Goal: Information Seeking & Learning: Learn about a topic

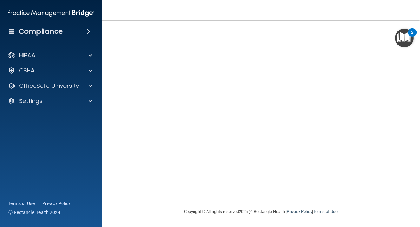
scroll to position [45, 0]
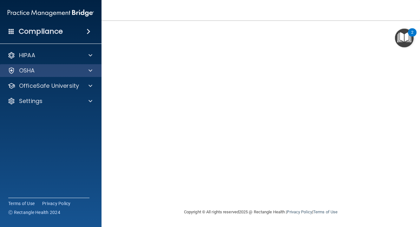
click at [91, 67] on span at bounding box center [91, 71] width 4 height 8
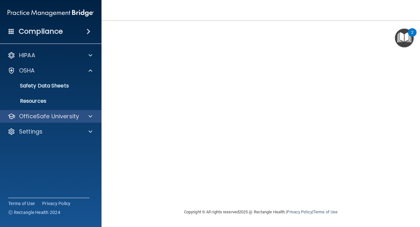
click at [79, 113] on div "OfficeSafe University" at bounding box center [42, 116] width 79 height 8
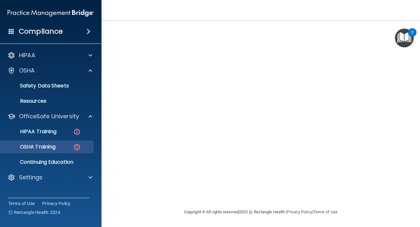
click at [73, 143] on img at bounding box center [77, 147] width 8 height 8
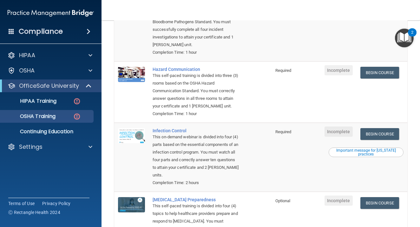
scroll to position [56, 0]
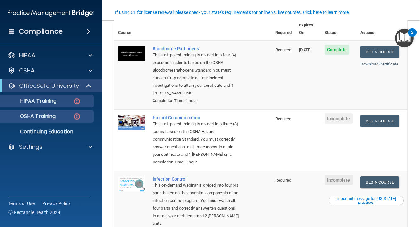
click at [76, 101] on img at bounding box center [77, 101] width 8 height 8
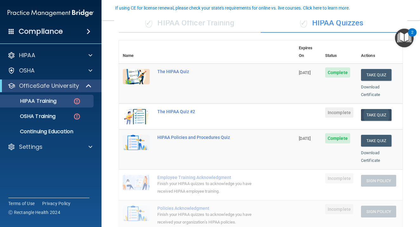
click at [388, 109] on button "Take Quiz" at bounding box center [376, 115] width 30 height 12
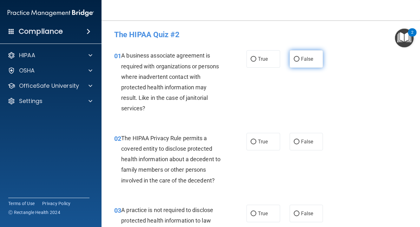
click at [297, 62] on label "False" at bounding box center [307, 58] width 34 height 17
click at [297, 62] on input "False" at bounding box center [297, 59] width 6 height 5
radio input "true"
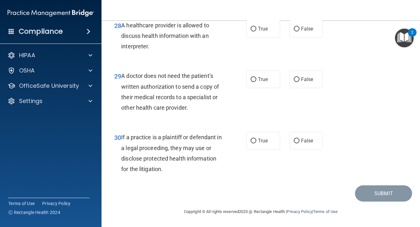
scroll to position [1790, 0]
click at [254, 144] on label "True" at bounding box center [264, 140] width 34 height 17
click at [254, 143] on input "True" at bounding box center [254, 140] width 6 height 5
radio input "true"
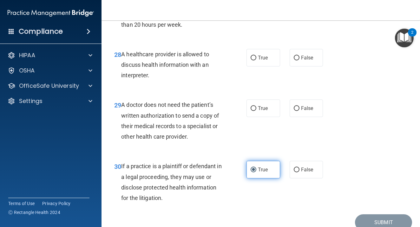
scroll to position [1741, 0]
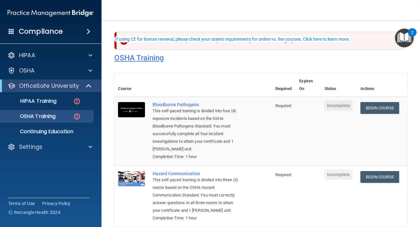
scroll to position [29, 0]
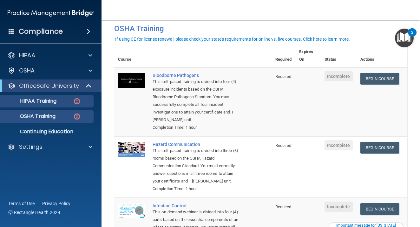
click at [50, 103] on p "HIPAA Training" at bounding box center [30, 101] width 52 height 6
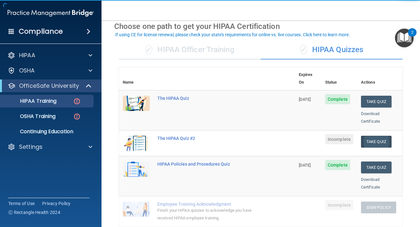
click at [389, 136] on button "Take Quiz" at bounding box center [376, 142] width 30 height 12
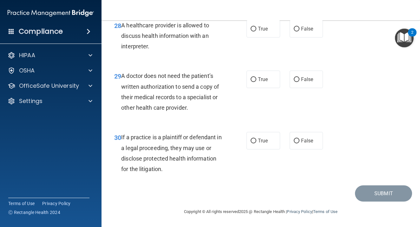
scroll to position [1790, 0]
click at [268, 139] on span "True" at bounding box center [263, 140] width 10 height 6
click at [256, 139] on input "True" at bounding box center [254, 140] width 6 height 5
radio input "true"
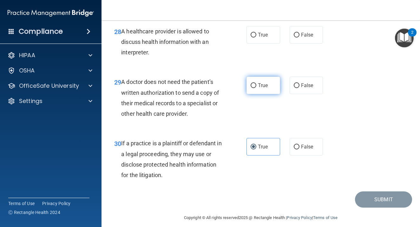
click at [258, 88] on span "True" at bounding box center [263, 85] width 10 height 6
click at [256, 88] on input "True" at bounding box center [254, 85] width 6 height 5
radio input "true"
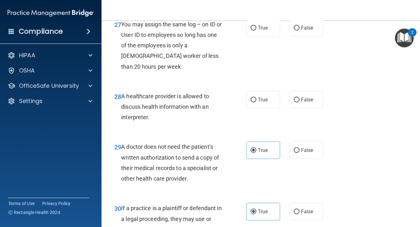
scroll to position [1694, 0]
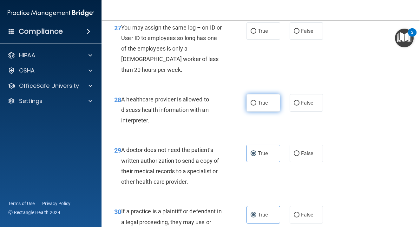
click at [264, 106] on span "True" at bounding box center [263, 103] width 10 height 6
click at [256, 105] on input "True" at bounding box center [254, 103] width 6 height 5
radio input "true"
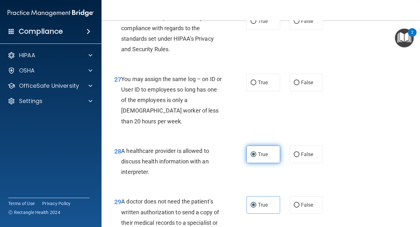
scroll to position [1641, 0]
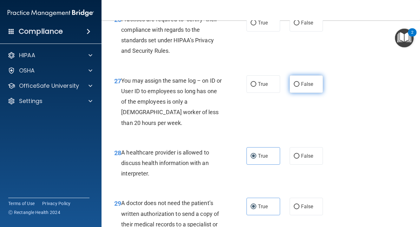
click at [298, 87] on input "False" at bounding box center [297, 84] width 6 height 5
radio input "true"
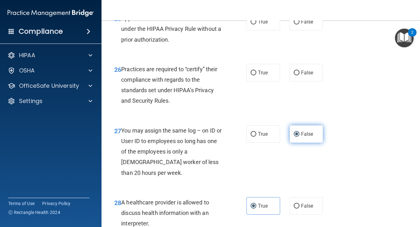
scroll to position [1591, 0]
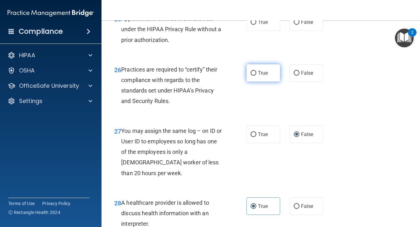
click at [270, 82] on label "True" at bounding box center [264, 72] width 34 height 17
click at [256, 76] on input "True" at bounding box center [254, 73] width 6 height 5
radio input "true"
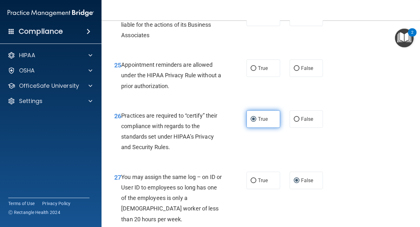
scroll to position [1544, 0]
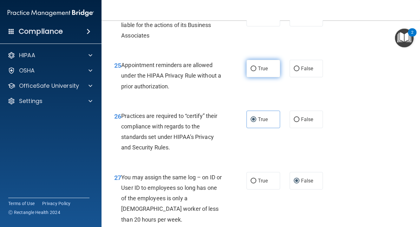
click at [263, 71] on span "True" at bounding box center [263, 68] width 10 height 6
click at [256, 71] on input "True" at bounding box center [254, 68] width 6 height 5
radio input "true"
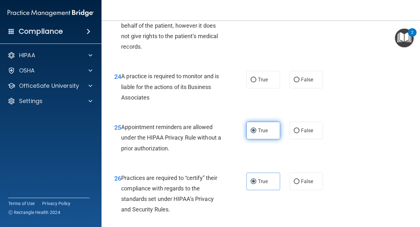
scroll to position [1479, 0]
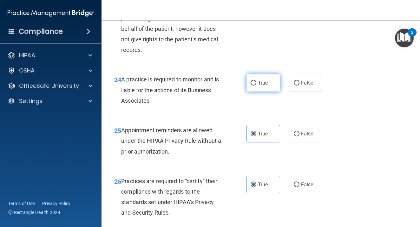
click at [257, 91] on label "True" at bounding box center [264, 82] width 34 height 17
click at [256, 85] on input "True" at bounding box center [254, 83] width 6 height 5
radio input "true"
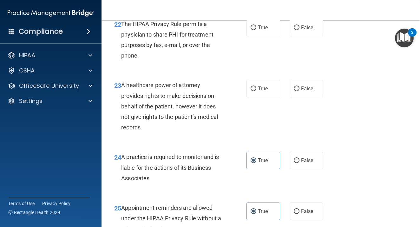
scroll to position [1389, 0]
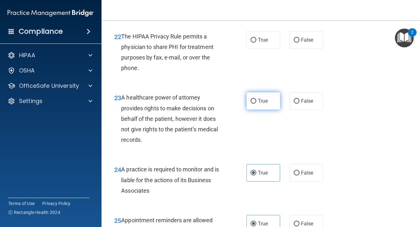
click at [264, 110] on label "True" at bounding box center [264, 100] width 34 height 17
click at [256, 103] on input "True" at bounding box center [254, 101] width 6 height 5
radio input "true"
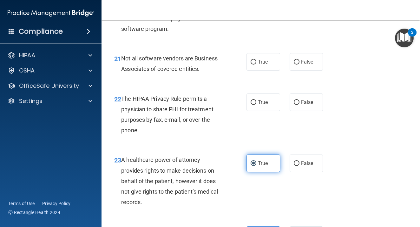
scroll to position [1327, 0]
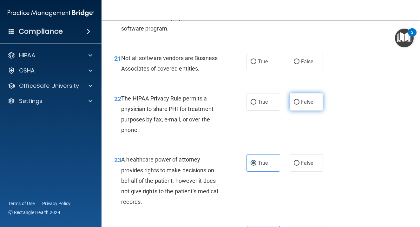
click at [309, 105] on span "False" at bounding box center [307, 102] width 12 height 6
click at [300, 104] on input "False" at bounding box center [297, 102] width 6 height 5
radio input "true"
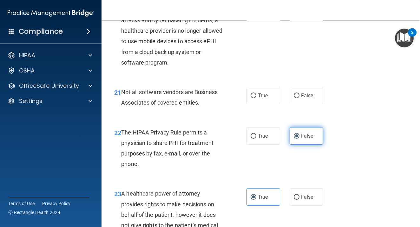
scroll to position [1289, 0]
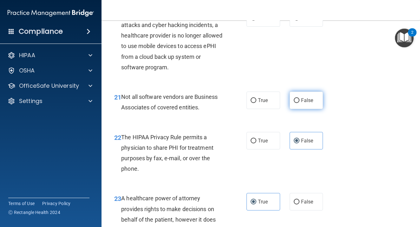
click at [309, 109] on label "False" at bounding box center [307, 99] width 34 height 17
click at [300, 103] on input "False" at bounding box center [297, 100] width 6 height 5
radio input "true"
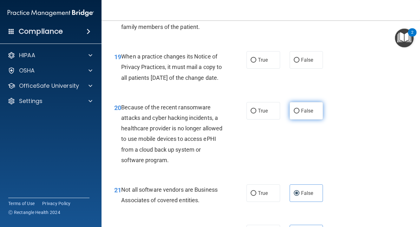
scroll to position [1196, 0]
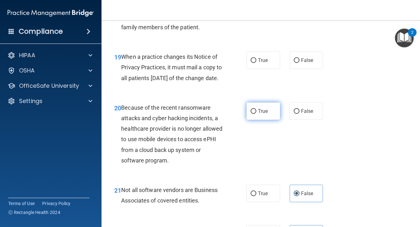
click at [268, 120] on label "True" at bounding box center [264, 110] width 34 height 17
click at [256, 114] on input "True" at bounding box center [254, 111] width 6 height 5
radio input "true"
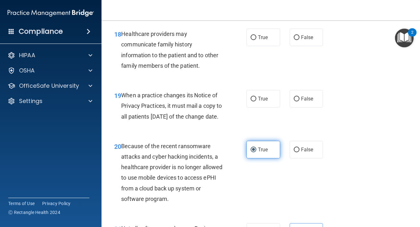
scroll to position [1156, 0]
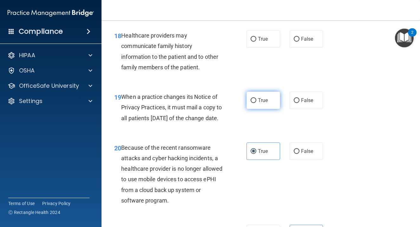
click at [269, 109] on label "True" at bounding box center [264, 99] width 34 height 17
click at [256, 103] on input "True" at bounding box center [254, 100] width 6 height 5
radio input "true"
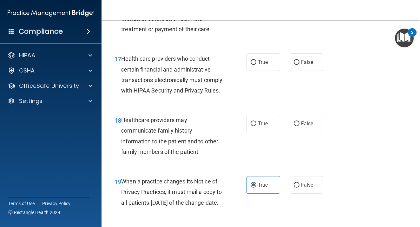
scroll to position [1079, 0]
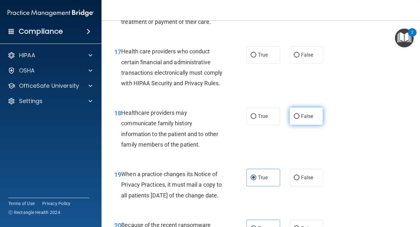
click at [292, 125] on label "False" at bounding box center [307, 115] width 34 height 17
click at [294, 119] on input "False" at bounding box center [297, 116] width 6 height 5
radio input "true"
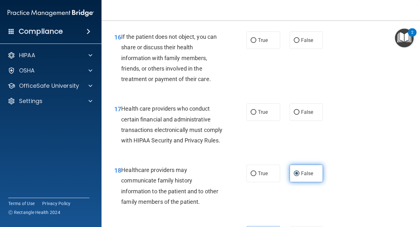
scroll to position [1019, 0]
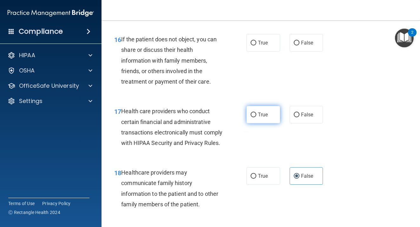
click at [253, 117] on input "True" at bounding box center [254, 114] width 6 height 5
radio input "true"
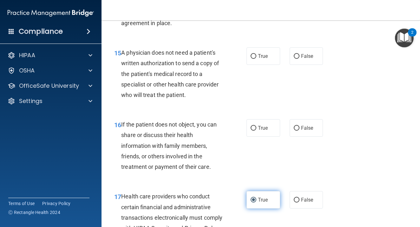
scroll to position [923, 0]
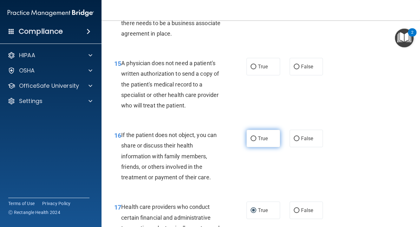
click at [248, 143] on label "True" at bounding box center [264, 138] width 34 height 17
click at [251, 141] on input "True" at bounding box center [254, 138] width 6 height 5
radio input "true"
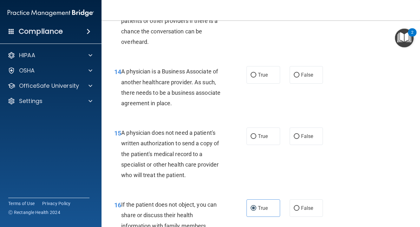
scroll to position [855, 0]
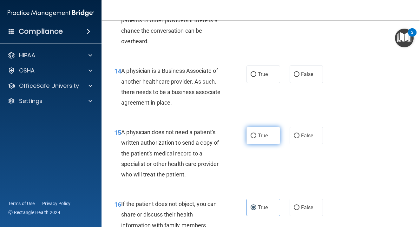
click at [254, 138] on input "True" at bounding box center [254, 135] width 6 height 5
radio input "true"
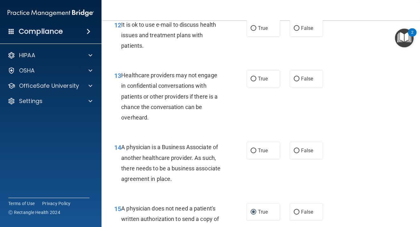
scroll to position [776, 0]
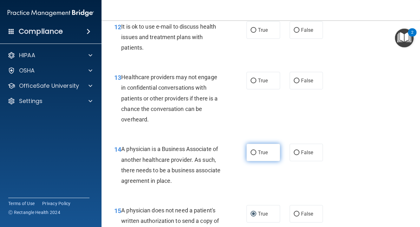
click at [255, 153] on label "True" at bounding box center [264, 151] width 34 height 17
click at [255, 153] on input "True" at bounding box center [254, 152] width 6 height 5
radio input "true"
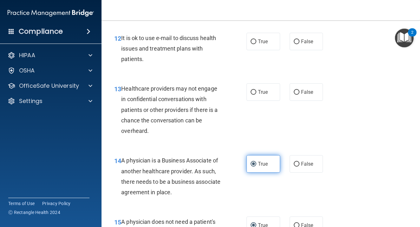
scroll to position [764, 0]
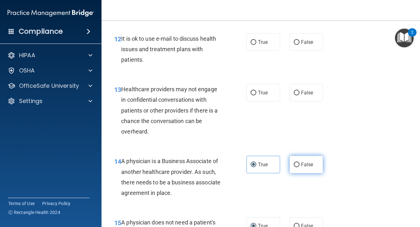
click at [297, 167] on label "False" at bounding box center [307, 164] width 34 height 17
click at [297, 167] on input "False" at bounding box center [297, 164] width 6 height 5
radio input "true"
radio input "false"
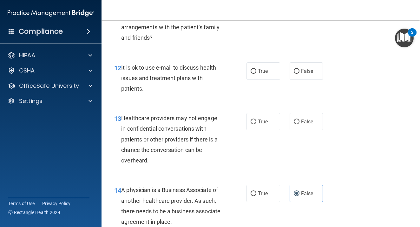
scroll to position [728, 0]
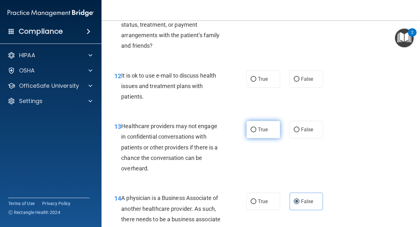
click at [263, 132] on span "True" at bounding box center [263, 129] width 10 height 6
click at [256, 132] on input "True" at bounding box center [254, 129] width 6 height 5
radio input "true"
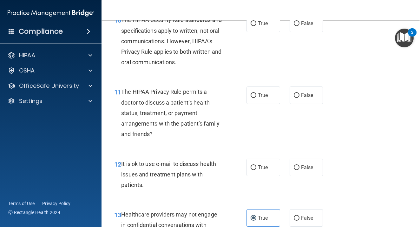
scroll to position [639, 0]
click at [265, 170] on span "True" at bounding box center [263, 167] width 10 height 6
click at [256, 170] on input "True" at bounding box center [254, 167] width 6 height 5
radio input "true"
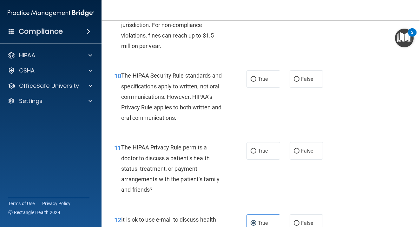
scroll to position [582, 0]
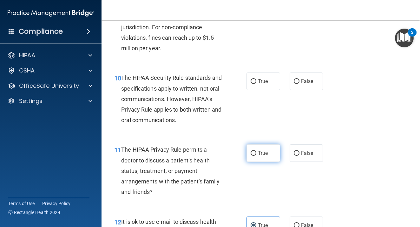
click at [253, 162] on label "True" at bounding box center [264, 152] width 34 height 17
click at [253, 156] on input "True" at bounding box center [254, 153] width 6 height 5
radio input "true"
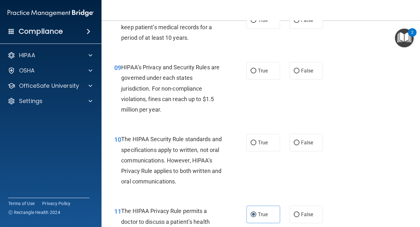
scroll to position [518, 0]
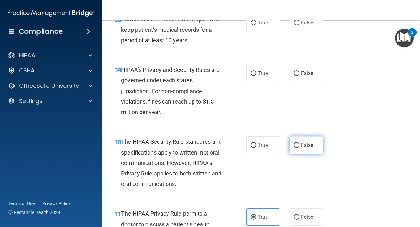
click at [311, 149] on label "False" at bounding box center [307, 144] width 34 height 17
click at [300, 148] on input "False" at bounding box center [297, 145] width 6 height 5
radio input "true"
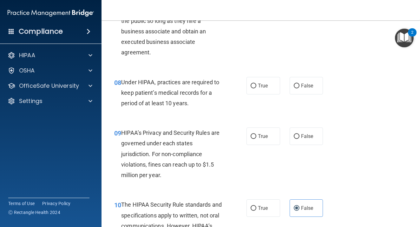
scroll to position [455, 0]
click at [263, 144] on label "True" at bounding box center [264, 135] width 34 height 17
click at [256, 138] on input "True" at bounding box center [254, 136] width 6 height 5
radio input "true"
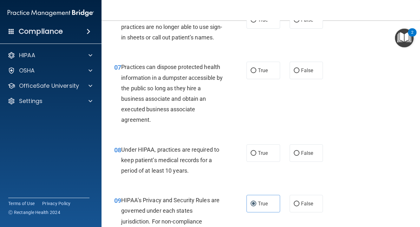
scroll to position [383, 0]
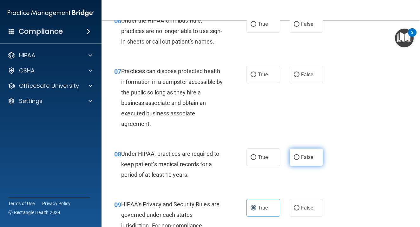
click at [299, 160] on input "False" at bounding box center [297, 157] width 6 height 5
radio input "true"
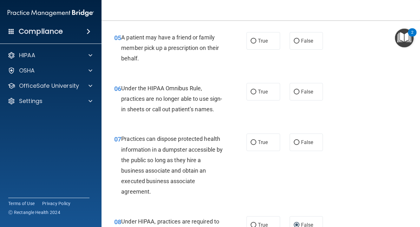
scroll to position [318, 0]
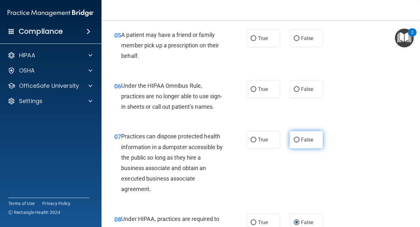
click at [296, 142] on input "False" at bounding box center [297, 139] width 6 height 5
radio input "true"
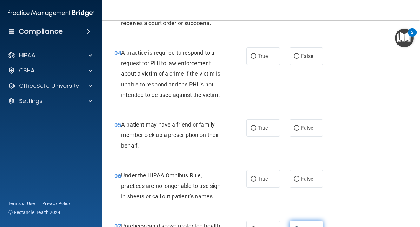
scroll to position [228, 0]
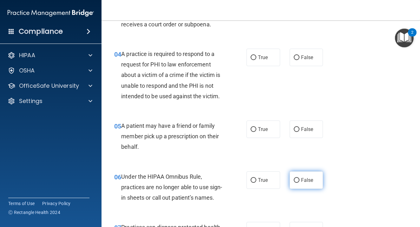
click at [296, 179] on input "False" at bounding box center [297, 180] width 6 height 5
radio input "true"
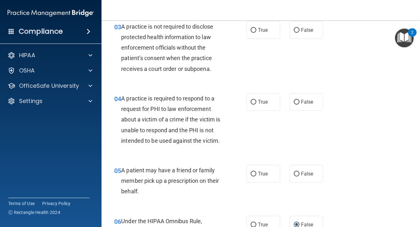
scroll to position [183, 0]
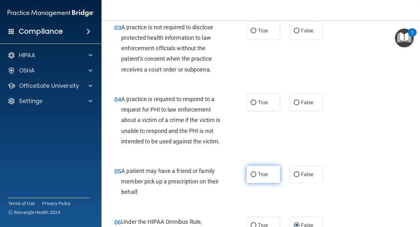
click at [257, 175] on label "True" at bounding box center [264, 173] width 34 height 17
click at [256, 175] on input "True" at bounding box center [254, 174] width 6 height 5
radio input "true"
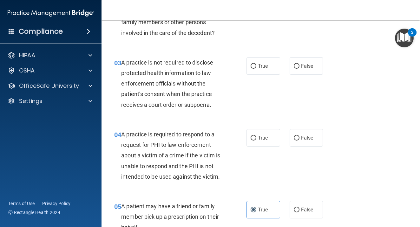
scroll to position [148, 0]
click at [300, 141] on label "False" at bounding box center [307, 137] width 34 height 17
click at [300, 140] on input "False" at bounding box center [297, 137] width 6 height 5
radio input "true"
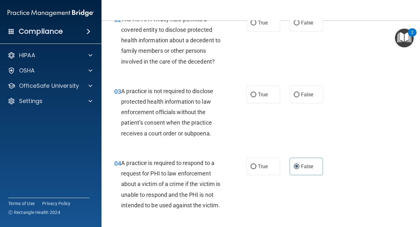
scroll to position [118, 0]
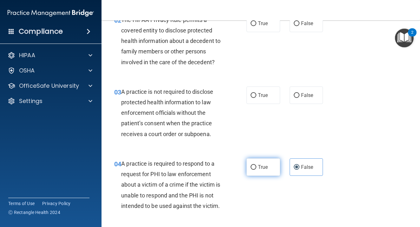
click at [262, 161] on label "True" at bounding box center [264, 166] width 34 height 17
click at [256, 165] on input "True" at bounding box center [254, 167] width 6 height 5
radio input "true"
radio input "false"
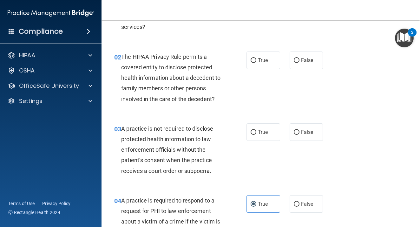
scroll to position [78, 0]
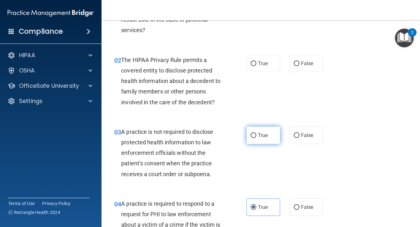
click at [259, 130] on label "True" at bounding box center [264, 134] width 34 height 17
click at [256, 133] on input "True" at bounding box center [254, 135] width 6 height 5
radio input "true"
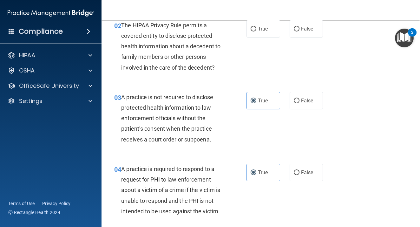
scroll to position [114, 0]
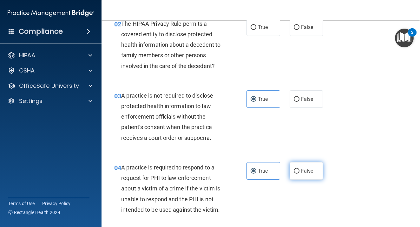
click at [302, 170] on span "False" at bounding box center [307, 171] width 12 height 6
click at [300, 170] on input "False" at bounding box center [297, 171] width 6 height 5
radio input "true"
radio input "false"
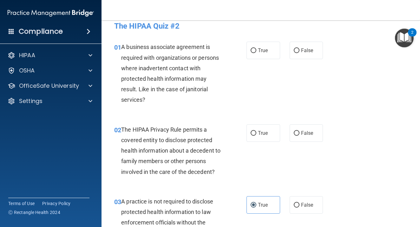
scroll to position [9, 0]
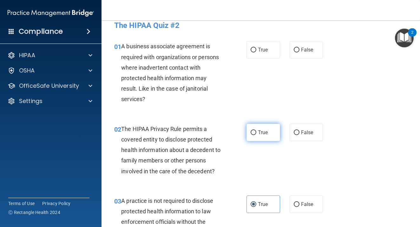
click at [265, 132] on span "True" at bounding box center [263, 132] width 10 height 6
click at [256, 132] on input "True" at bounding box center [254, 132] width 6 height 5
radio input "true"
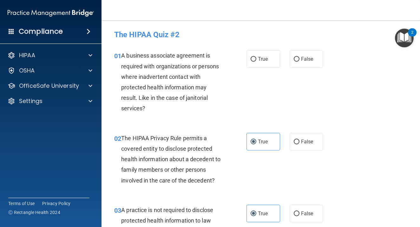
scroll to position [0, 0]
click at [310, 59] on span "False" at bounding box center [307, 59] width 12 height 6
click at [300, 59] on input "False" at bounding box center [297, 59] width 6 height 5
radio input "true"
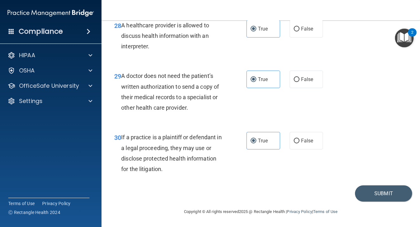
scroll to position [1790, 0]
click at [376, 201] on div "Copyright © All rights reserved 2025 @ Rectangle Health | Privacy Policy | Term…" at bounding box center [261, 211] width 232 height 20
click at [379, 194] on button "Submit" at bounding box center [383, 193] width 57 height 16
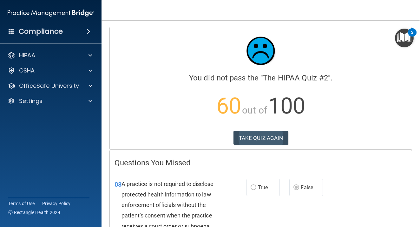
click at [262, 142] on button "TAKE QUIZ AGAIN" at bounding box center [261, 138] width 55 height 14
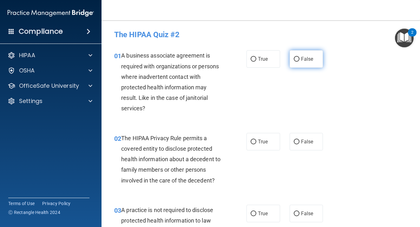
click at [310, 59] on span "False" at bounding box center [307, 59] width 12 height 6
click at [300, 59] on input "False" at bounding box center [297, 59] width 6 height 5
radio input "true"
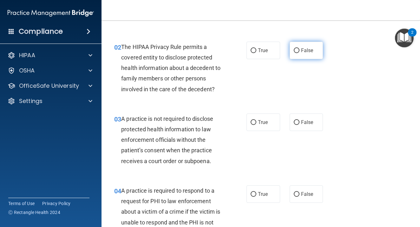
scroll to position [93, 0]
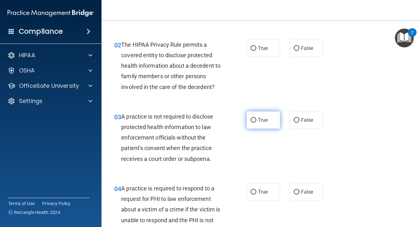
click at [260, 121] on span "True" at bounding box center [263, 120] width 10 height 6
click at [256, 121] on input "True" at bounding box center [254, 120] width 6 height 5
radio input "true"
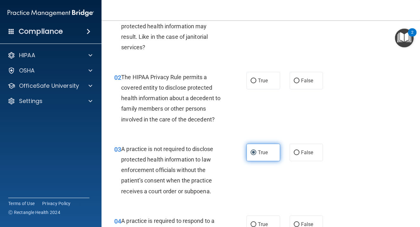
scroll to position [49, 0]
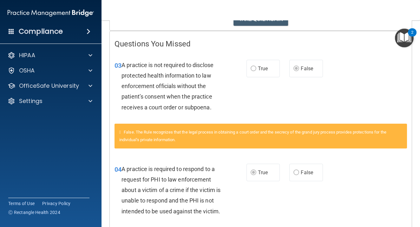
scroll to position [139, 0]
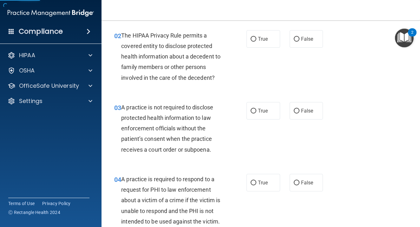
scroll to position [101, 0]
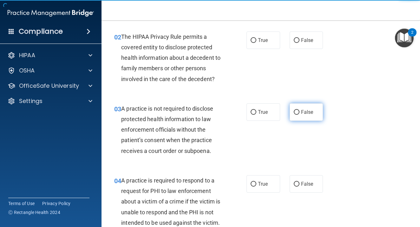
click at [300, 112] on label "False" at bounding box center [307, 111] width 34 height 17
click at [300, 112] on input "False" at bounding box center [297, 112] width 6 height 5
radio input "true"
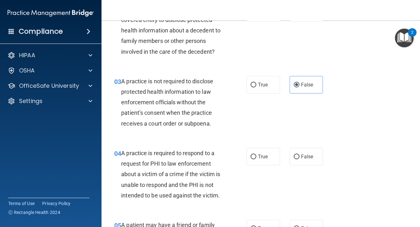
scroll to position [129, 0]
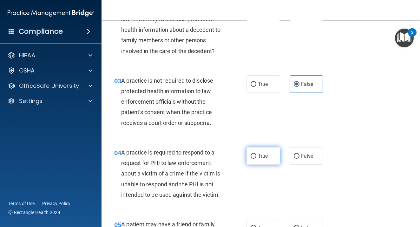
click at [257, 154] on label "True" at bounding box center [264, 155] width 34 height 17
click at [256, 154] on input "True" at bounding box center [254, 156] width 6 height 5
radio input "true"
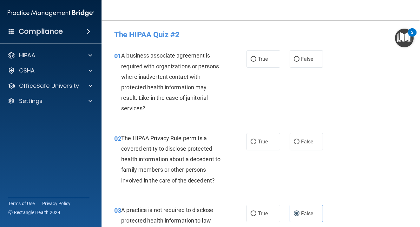
scroll to position [0, 0]
click at [294, 53] on label "False" at bounding box center [307, 58] width 34 height 17
click at [294, 57] on input "False" at bounding box center [297, 59] width 6 height 5
radio input "true"
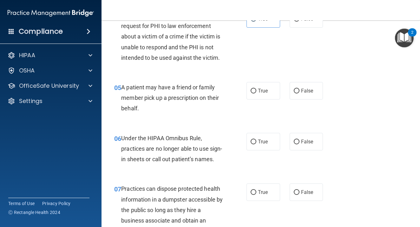
scroll to position [268, 0]
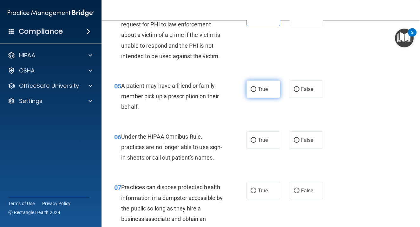
click at [269, 87] on label "True" at bounding box center [264, 88] width 34 height 17
click at [256, 87] on input "True" at bounding box center [254, 89] width 6 height 5
radio input "true"
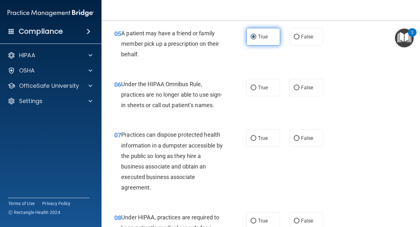
scroll to position [323, 0]
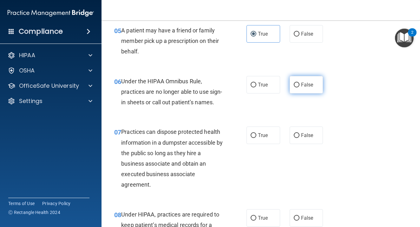
click at [301, 84] on span "False" at bounding box center [307, 85] width 12 height 6
click at [300, 84] on input "False" at bounding box center [297, 85] width 6 height 5
radio input "true"
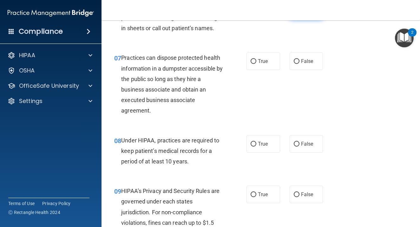
scroll to position [397, 0]
click at [301, 64] on span "False" at bounding box center [307, 61] width 12 height 6
click at [300, 63] on input "False" at bounding box center [297, 61] width 6 height 5
radio input "true"
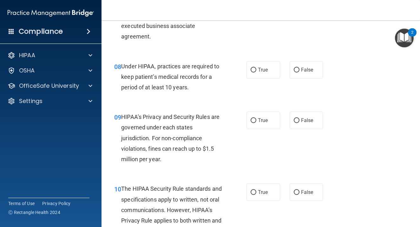
scroll to position [471, 0]
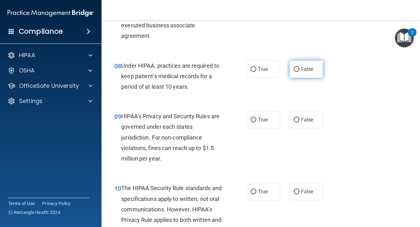
click at [292, 78] on label "False" at bounding box center [307, 68] width 34 height 17
click at [294, 72] on input "False" at bounding box center [297, 69] width 6 height 5
radio input "true"
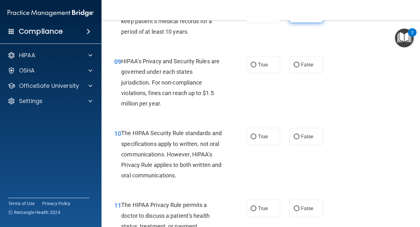
scroll to position [542, 0]
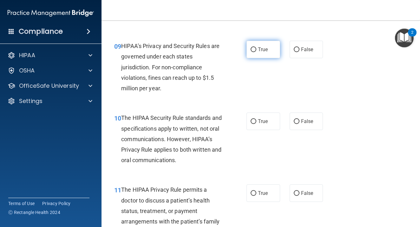
click at [263, 52] on span "True" at bounding box center [263, 49] width 10 height 6
click at [256, 52] on input "True" at bounding box center [254, 49] width 6 height 5
radio input "true"
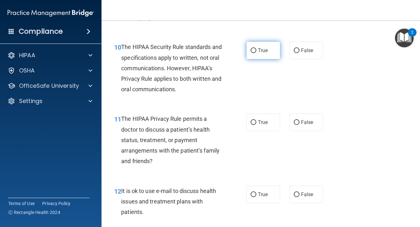
scroll to position [613, 0]
click at [260, 54] on label "True" at bounding box center [264, 49] width 34 height 17
click at [256, 53] on input "True" at bounding box center [254, 50] width 6 height 5
radio input "true"
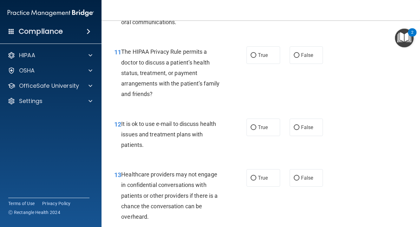
scroll to position [680, 0]
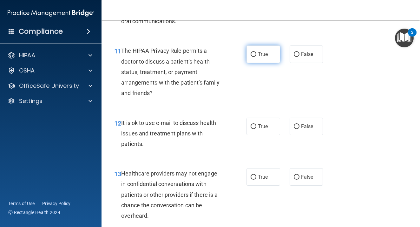
click at [256, 57] on input "True" at bounding box center [254, 54] width 6 height 5
radio input "true"
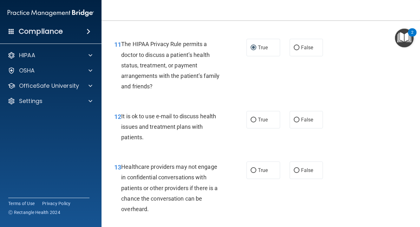
scroll to position [688, 0]
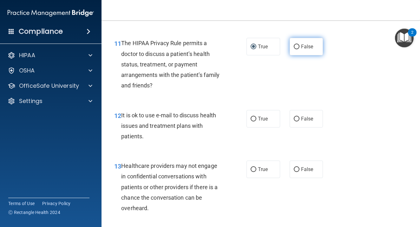
click at [303, 50] on span "False" at bounding box center [307, 46] width 12 height 6
click at [300, 49] on input "False" at bounding box center [297, 46] width 6 height 5
radio input "true"
radio input "false"
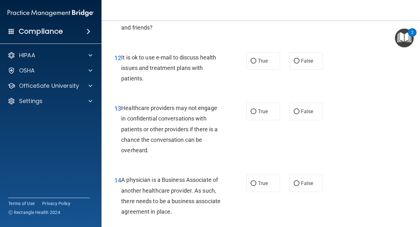
scroll to position [749, 0]
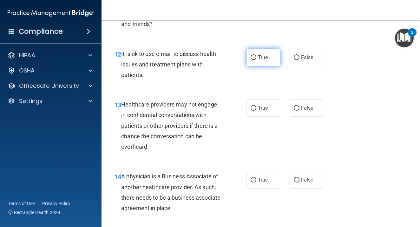
click at [261, 60] on span "True" at bounding box center [263, 57] width 10 height 6
click at [256, 60] on input "True" at bounding box center [254, 57] width 6 height 5
radio input "true"
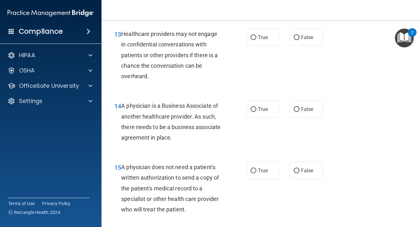
scroll to position [820, 0]
click at [305, 46] on label "False" at bounding box center [307, 36] width 34 height 17
click at [300, 40] on input "False" at bounding box center [297, 37] width 6 height 5
radio input "true"
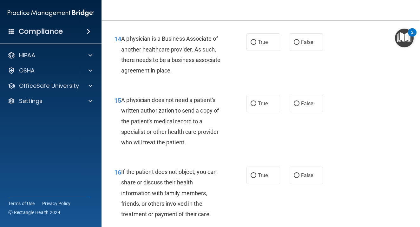
scroll to position [893, 0]
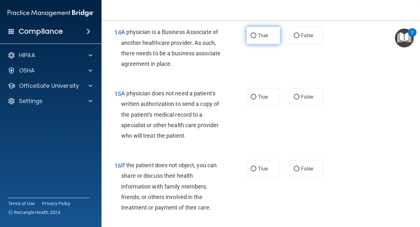
click at [265, 36] on label "True" at bounding box center [264, 35] width 34 height 17
click at [256, 36] on input "True" at bounding box center [254, 35] width 6 height 5
radio input "true"
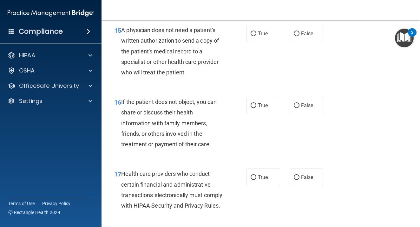
scroll to position [961, 0]
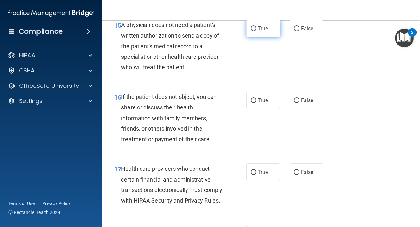
click at [261, 31] on span "True" at bounding box center [263, 28] width 10 height 6
click at [256, 31] on input "True" at bounding box center [254, 28] width 6 height 5
radio input "true"
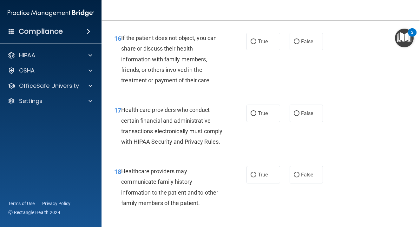
scroll to position [1021, 0]
click at [255, 50] on label "True" at bounding box center [264, 40] width 34 height 17
click at [255, 44] on input "True" at bounding box center [254, 41] width 6 height 5
radio input "true"
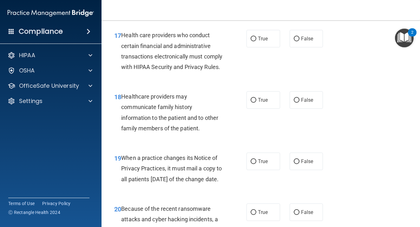
scroll to position [1096, 0]
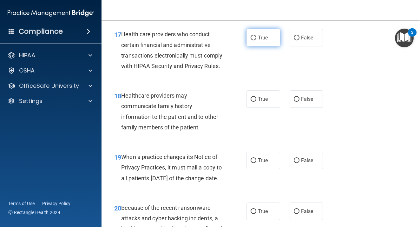
click at [261, 46] on label "True" at bounding box center [264, 37] width 34 height 17
click at [256, 40] on input "True" at bounding box center [254, 38] width 6 height 5
radio input "true"
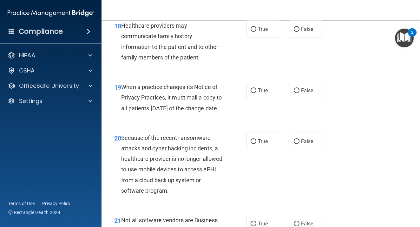
scroll to position [1169, 0]
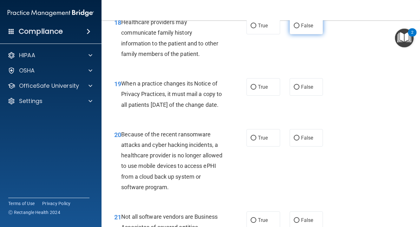
click at [299, 28] on input "False" at bounding box center [297, 25] width 6 height 5
radio input "true"
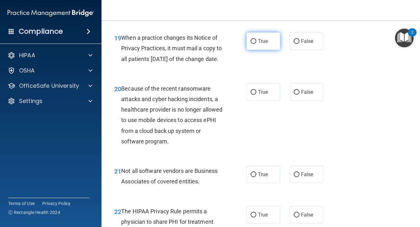
scroll to position [1215, 0]
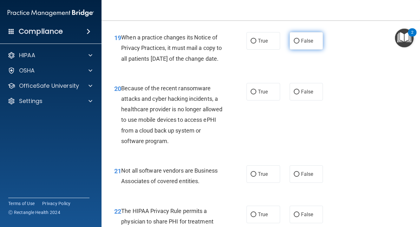
click at [298, 43] on input "False" at bounding box center [297, 41] width 6 height 5
radio input "true"
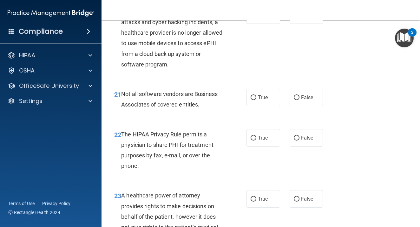
scroll to position [1292, 0]
click at [299, 17] on input "False" at bounding box center [297, 14] width 6 height 5
radio input "true"
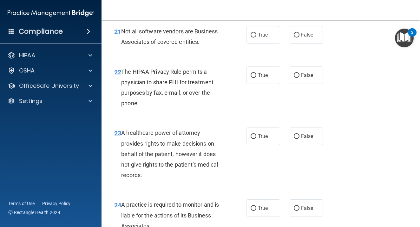
scroll to position [1355, 0]
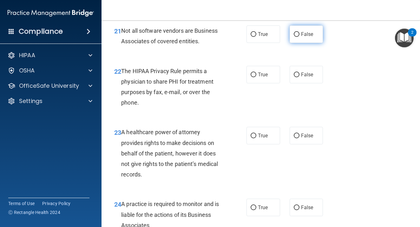
click at [303, 37] on span "False" at bounding box center [307, 34] width 12 height 6
click at [300, 37] on input "False" at bounding box center [297, 34] width 6 height 5
radio input "true"
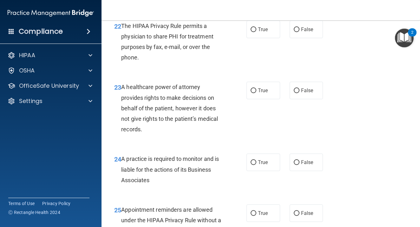
scroll to position [1391, 0]
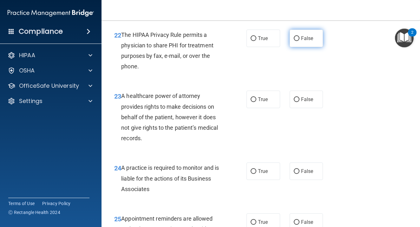
click at [312, 41] on span "False" at bounding box center [307, 38] width 12 height 6
click at [300, 41] on input "False" at bounding box center [297, 38] width 6 height 5
radio input "true"
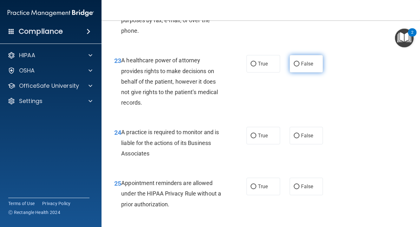
scroll to position [1427, 0]
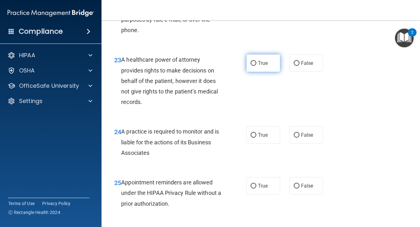
click at [269, 72] on label "True" at bounding box center [264, 62] width 34 height 17
click at [256, 66] on input "True" at bounding box center [254, 63] width 6 height 5
radio input "true"
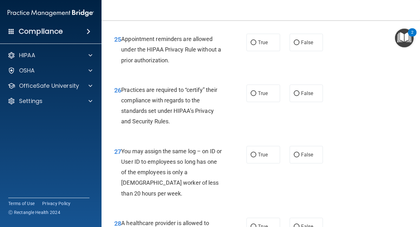
scroll to position [1576, 0]
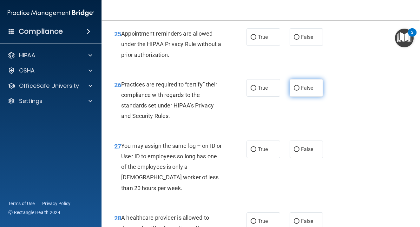
click at [298, 90] on input "False" at bounding box center [297, 88] width 6 height 5
radio input "true"
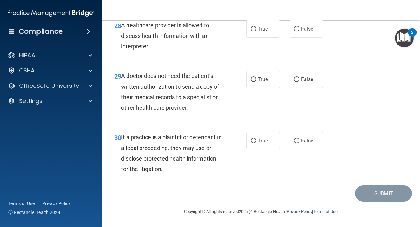
scroll to position [1790, 0]
click at [270, 145] on label "True" at bounding box center [264, 140] width 34 height 17
click at [256, 143] on input "True" at bounding box center [254, 140] width 6 height 5
radio input "true"
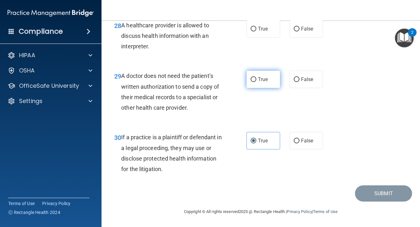
click at [260, 88] on label "True" at bounding box center [264, 78] width 34 height 17
click at [256, 82] on input "True" at bounding box center [254, 79] width 6 height 5
radio input "true"
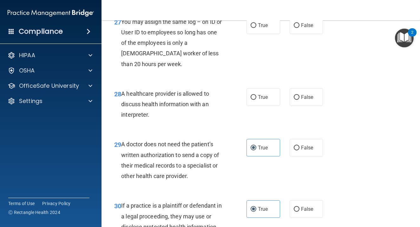
scroll to position [1699, 0]
click at [261, 106] on label "True" at bounding box center [264, 97] width 34 height 17
click at [256, 100] on input "True" at bounding box center [254, 97] width 6 height 5
radio input "true"
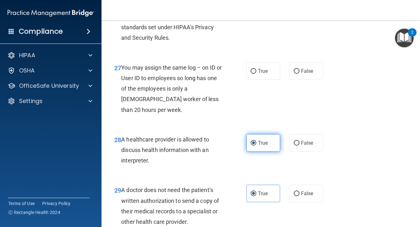
scroll to position [1644, 0]
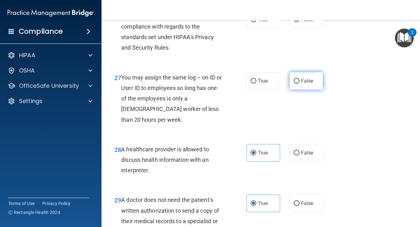
click at [309, 90] on label "False" at bounding box center [307, 80] width 34 height 17
click at [300, 83] on input "False" at bounding box center [297, 81] width 6 height 5
radio input "true"
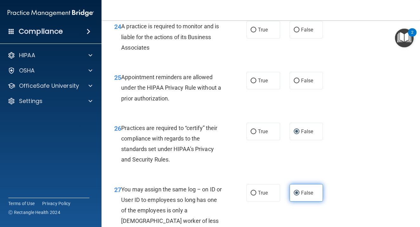
scroll to position [1529, 0]
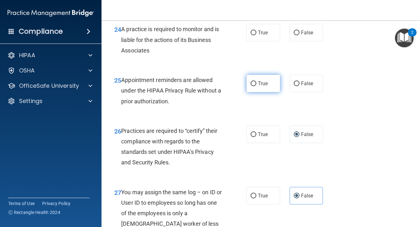
click at [258, 92] on label "True" at bounding box center [264, 83] width 34 height 17
click at [256, 86] on input "True" at bounding box center [254, 83] width 6 height 5
radio input "true"
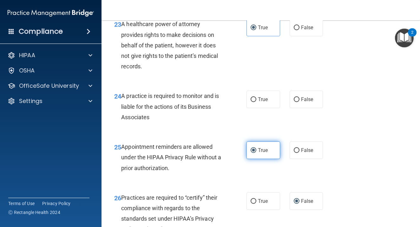
scroll to position [1462, 0]
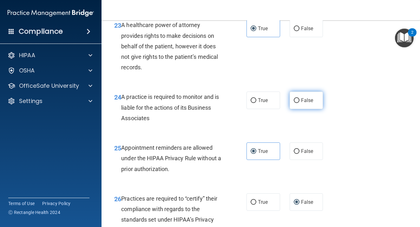
click at [312, 109] on label "False" at bounding box center [307, 99] width 34 height 17
click at [300, 103] on input "False" at bounding box center [297, 100] width 6 height 5
radio input "true"
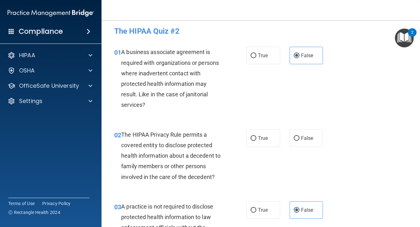
scroll to position [0, 0]
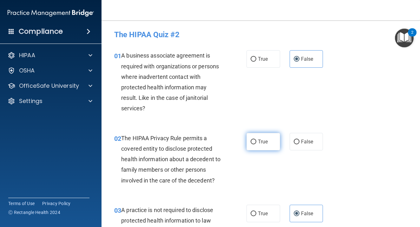
click at [267, 143] on span "True" at bounding box center [263, 141] width 10 height 6
click at [256, 143] on input "True" at bounding box center [254, 141] width 6 height 5
radio input "true"
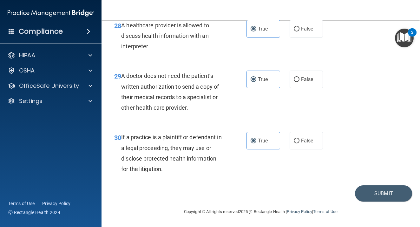
scroll to position [1790, 0]
click at [374, 195] on button "Submit" at bounding box center [383, 193] width 57 height 16
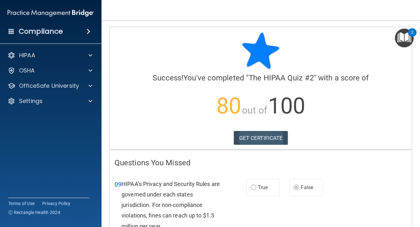
click at [253, 141] on link "GET CERTIFICATE" at bounding box center [261, 138] width 54 height 14
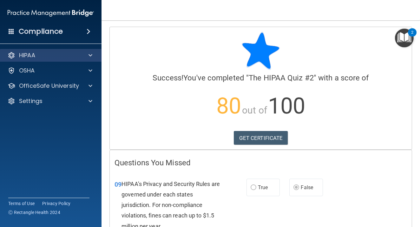
click at [80, 57] on div "HIPAA" at bounding box center [42, 55] width 79 height 8
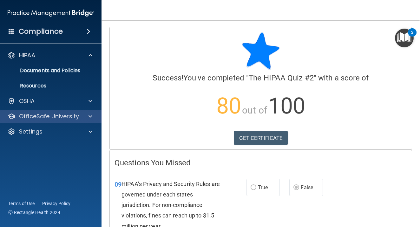
click at [90, 111] on div "OfficeSafe University" at bounding box center [51, 116] width 102 height 13
click at [90, 117] on span at bounding box center [91, 116] width 4 height 8
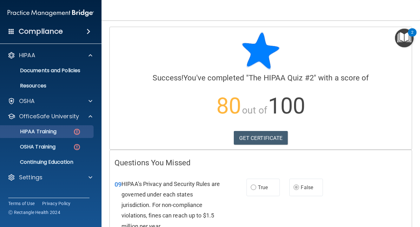
click at [77, 136] on link "HIPAA Training" at bounding box center [44, 131] width 100 height 13
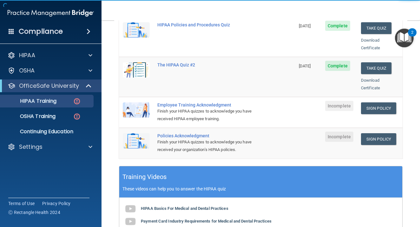
scroll to position [143, 0]
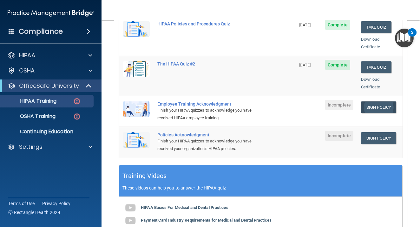
click at [385, 101] on link "Sign Policy" at bounding box center [378, 107] width 35 height 12
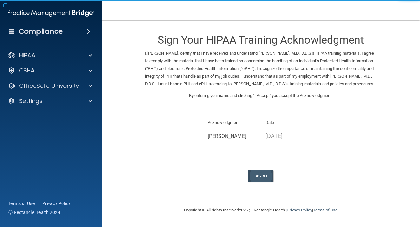
click at [264, 177] on button "I Agree" at bounding box center [260, 176] width 25 height 12
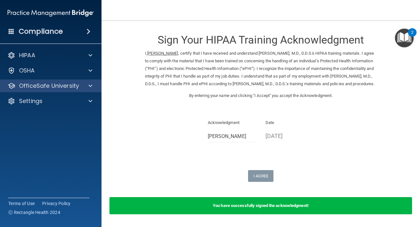
click at [49, 87] on p "OfficeSafe University" at bounding box center [49, 86] width 60 height 8
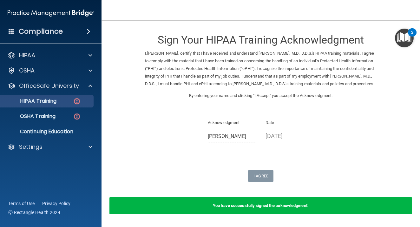
click at [63, 106] on link "HIPAA Training" at bounding box center [44, 101] width 100 height 13
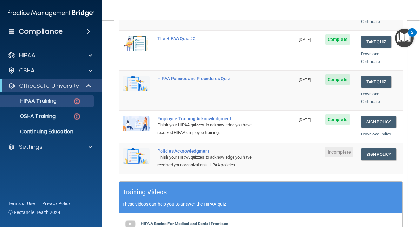
scroll to position [132, 0]
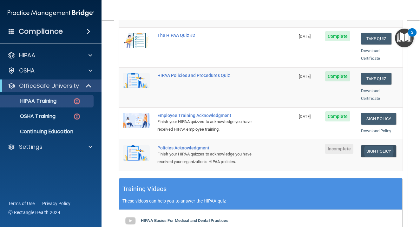
click at [391, 145] on link "Sign Policy" at bounding box center [378, 151] width 35 height 12
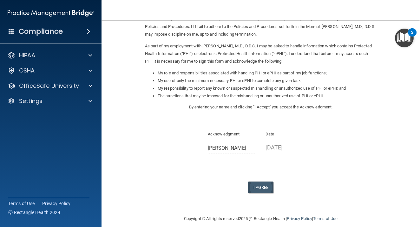
scroll to position [57, 0]
click at [260, 184] on button "I Agree" at bounding box center [260, 188] width 25 height 12
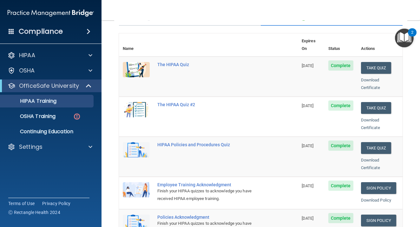
scroll to position [62, 0]
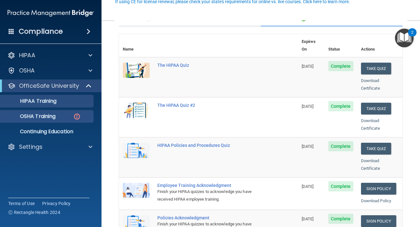
click at [69, 119] on div "OSHA Training" at bounding box center [47, 116] width 87 height 6
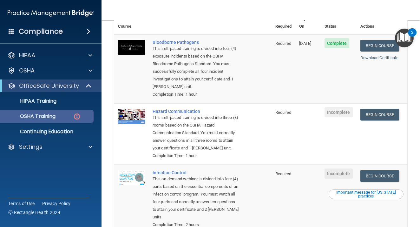
click at [81, 119] on link "OSHA Training" at bounding box center [44, 116] width 100 height 13
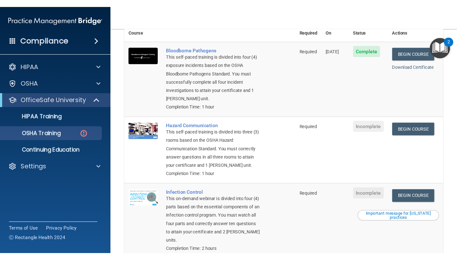
scroll to position [14, 0]
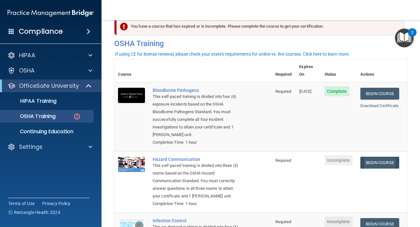
click at [372, 156] on link "Begin Course" at bounding box center [380, 162] width 39 height 12
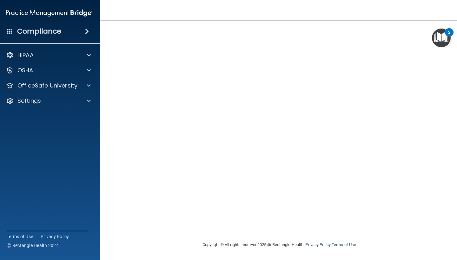
scroll to position [25, 0]
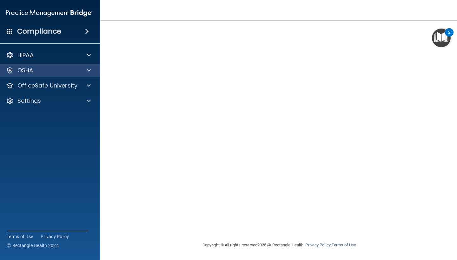
click at [84, 70] on div at bounding box center [88, 71] width 16 height 8
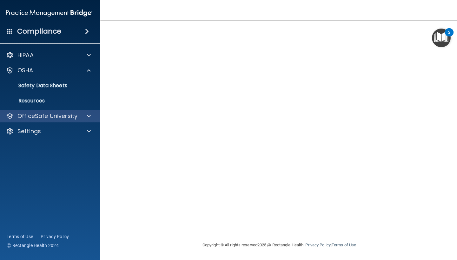
click at [68, 117] on p "OfficeSafe University" at bounding box center [47, 116] width 60 height 8
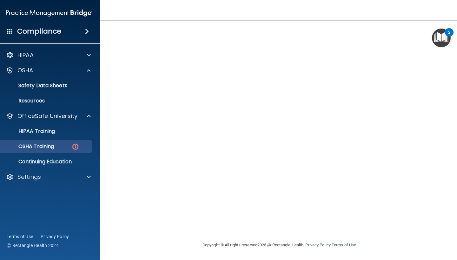
click at [54, 148] on p "OSHA Training" at bounding box center [28, 146] width 51 height 6
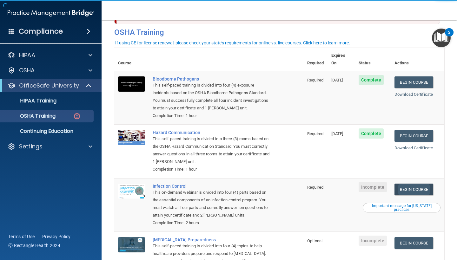
click at [420, 184] on link "Begin Course" at bounding box center [414, 190] width 39 height 12
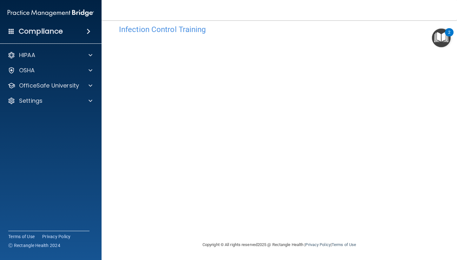
scroll to position [11, 0]
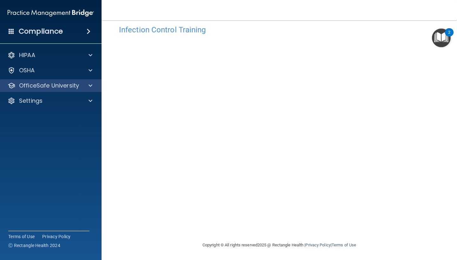
click at [91, 86] on span at bounding box center [91, 86] width 4 height 8
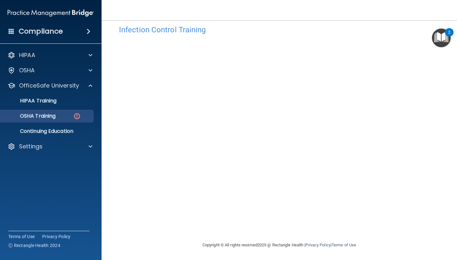
click at [77, 119] on img at bounding box center [77, 116] width 8 height 8
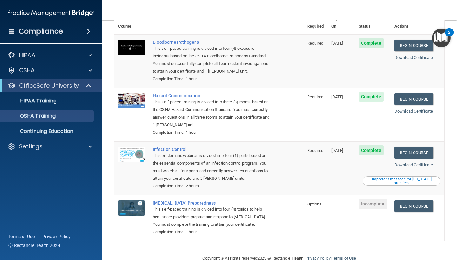
scroll to position [44, 0]
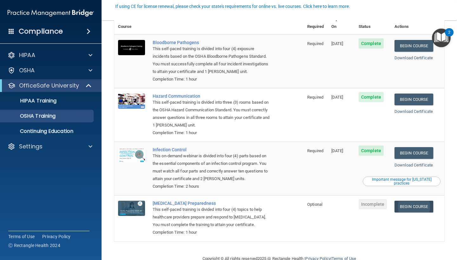
click at [422, 201] on link "Begin Course" at bounding box center [414, 207] width 39 height 12
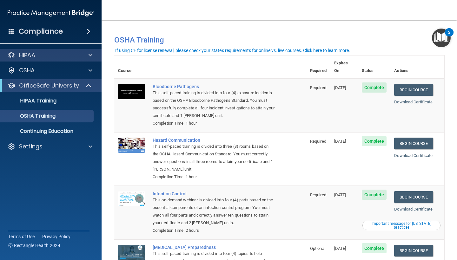
click at [88, 56] on div at bounding box center [90, 55] width 16 height 8
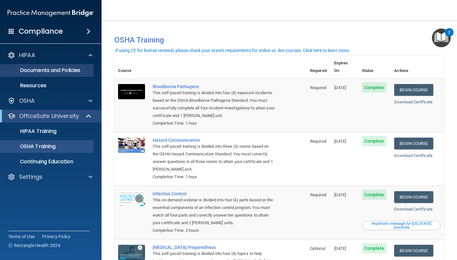
click at [90, 71] on p "Documents and Policies" at bounding box center [47, 70] width 87 height 6
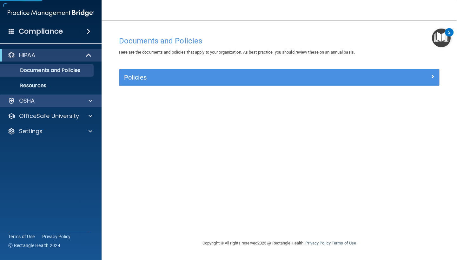
click at [93, 102] on div at bounding box center [90, 101] width 16 height 8
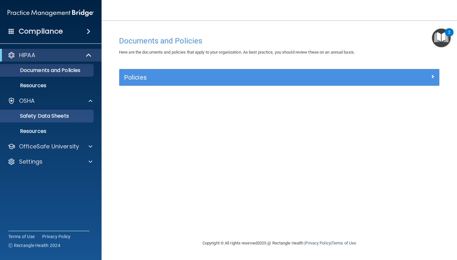
click at [81, 119] on p "Safety Data Sheets" at bounding box center [47, 116] width 87 height 6
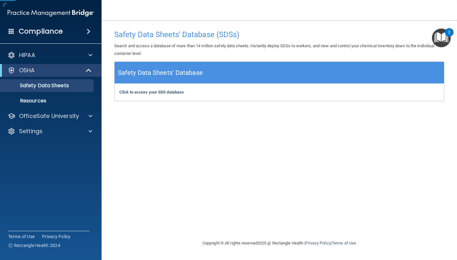
click at [89, 71] on span at bounding box center [89, 71] width 5 height 8
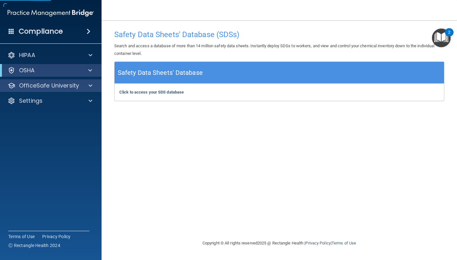
click at [91, 90] on div "OfficeSafe University" at bounding box center [51, 85] width 102 height 13
click at [93, 85] on div at bounding box center [90, 86] width 16 height 8
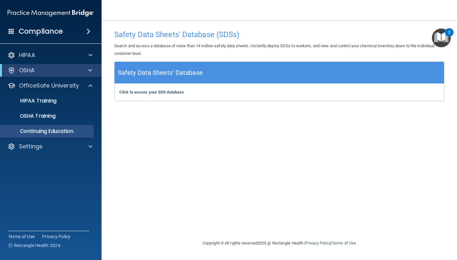
click at [71, 132] on p "Continuing Education" at bounding box center [47, 131] width 87 height 6
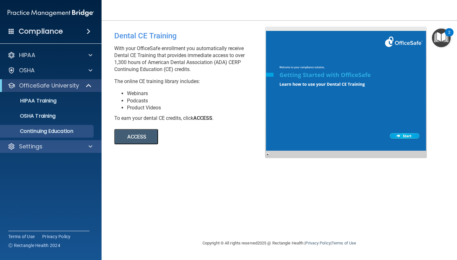
click at [93, 146] on div at bounding box center [90, 147] width 16 height 8
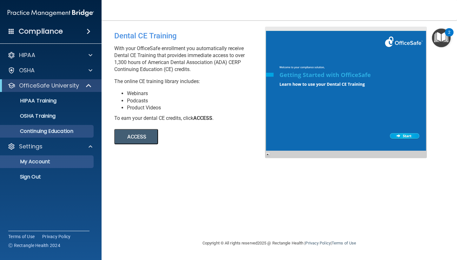
click at [43, 161] on p "My Account" at bounding box center [47, 162] width 87 height 6
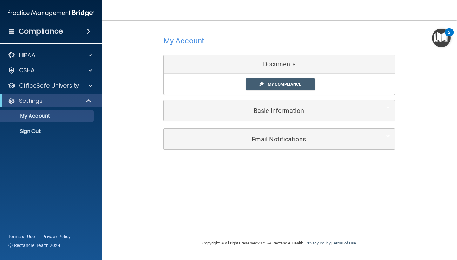
click at [300, 90] on div "My Compliance My Compliance My BAA" at bounding box center [279, 84] width 231 height 21
click at [301, 86] on link "My Compliance" at bounding box center [281, 84] width 70 height 12
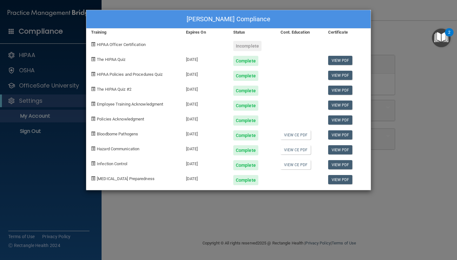
click at [255, 45] on div "Incomplete" at bounding box center [247, 46] width 28 height 10
click at [124, 46] on span "HIPAA Officer Certification" at bounding box center [121, 44] width 49 height 5
click at [150, 213] on div "Andrea Werdehausen's Compliance Training Expires On Status Cont. Education Cert…" at bounding box center [228, 130] width 457 height 260
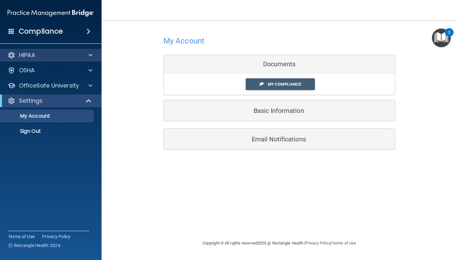
click at [84, 54] on div at bounding box center [90, 55] width 16 height 8
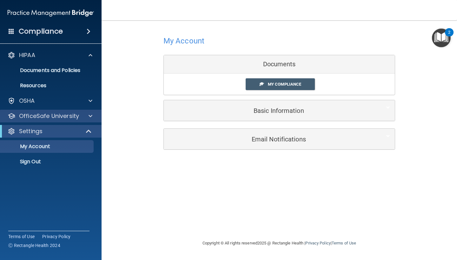
click at [84, 120] on div "OfficeSafe University" at bounding box center [51, 116] width 102 height 13
click at [91, 118] on span at bounding box center [91, 116] width 4 height 8
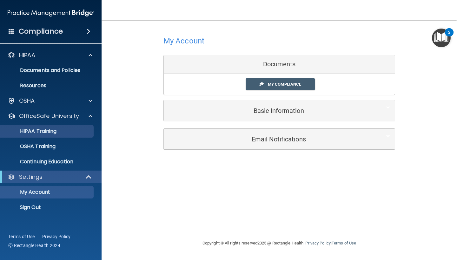
click at [80, 133] on div "HIPAA Training" at bounding box center [47, 131] width 87 height 6
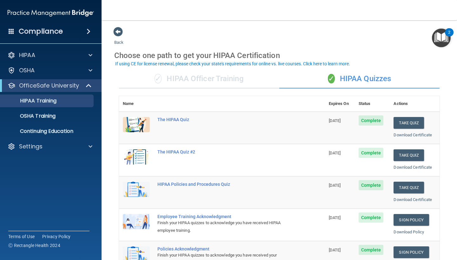
click at [245, 87] on div "✓ HIPAA Officer Training" at bounding box center [199, 79] width 160 height 19
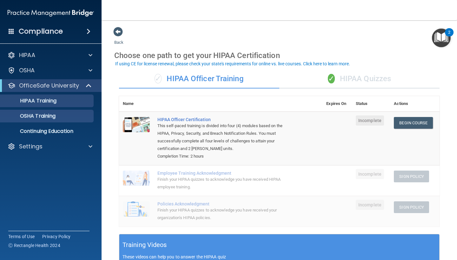
click at [69, 121] on link "OSHA Training" at bounding box center [44, 116] width 100 height 13
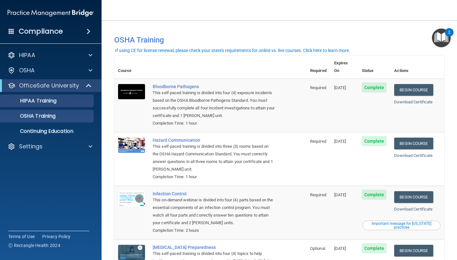
click at [71, 103] on div "HIPAA Training" at bounding box center [47, 101] width 87 height 6
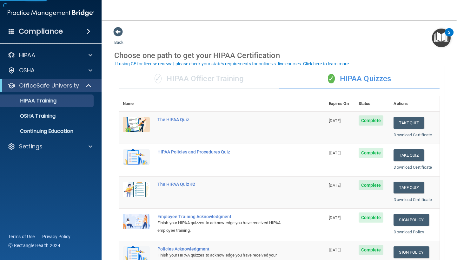
click at [244, 82] on div "✓ HIPAA Officer Training" at bounding box center [199, 79] width 160 height 19
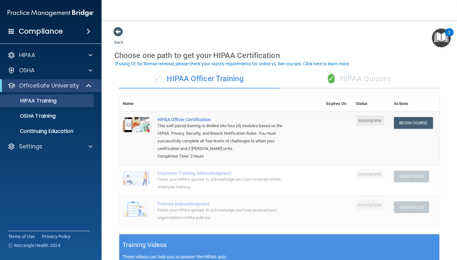
click at [356, 83] on div "✓ HIPAA Quizzes" at bounding box center [359, 79] width 160 height 19
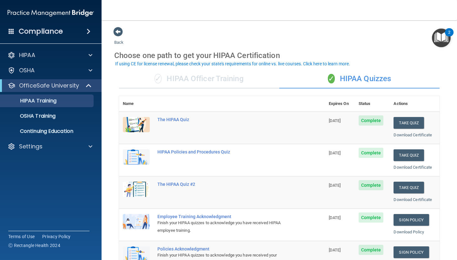
click at [236, 77] on div "✓ HIPAA Officer Training" at bounding box center [199, 79] width 160 height 19
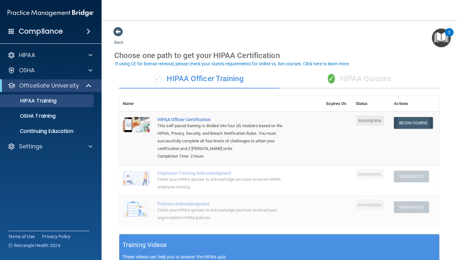
click at [431, 123] on link "Begin Course" at bounding box center [413, 123] width 39 height 12
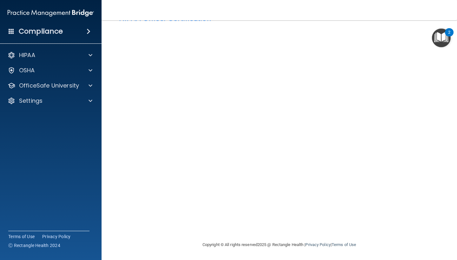
scroll to position [22, 0]
click at [83, 58] on div at bounding box center [90, 55] width 16 height 8
